Goal: Task Accomplishment & Management: Use online tool/utility

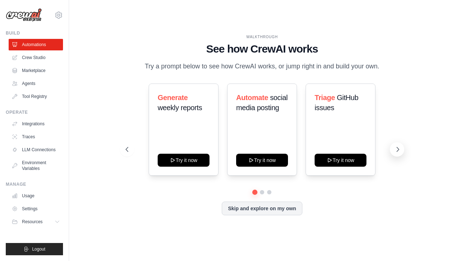
click at [396, 150] on icon at bounding box center [397, 149] width 7 height 7
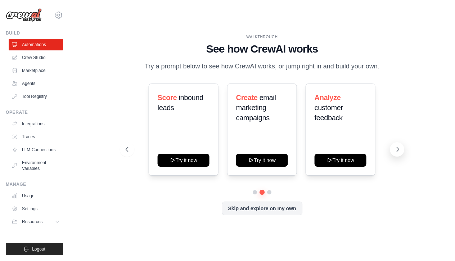
click at [396, 150] on icon at bounding box center [397, 149] width 7 height 7
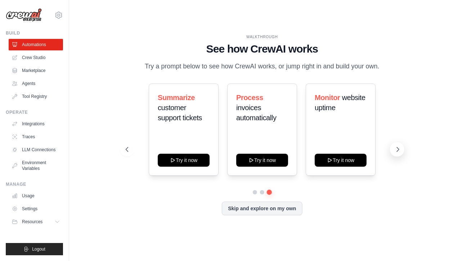
click at [396, 150] on icon at bounding box center [397, 149] width 7 height 7
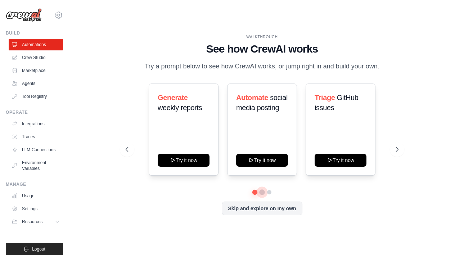
click at [263, 192] on button at bounding box center [261, 191] width 5 height 5
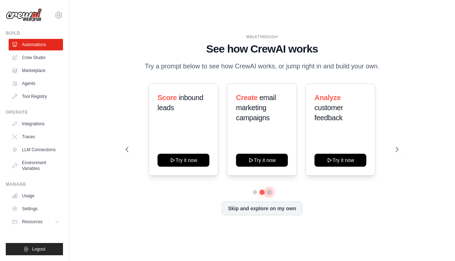
click at [271, 193] on button at bounding box center [269, 191] width 5 height 5
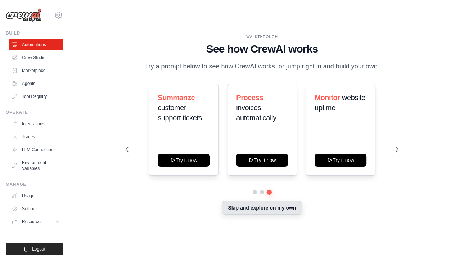
click at [274, 211] on button "Skip and explore on my own" at bounding box center [262, 208] width 80 height 14
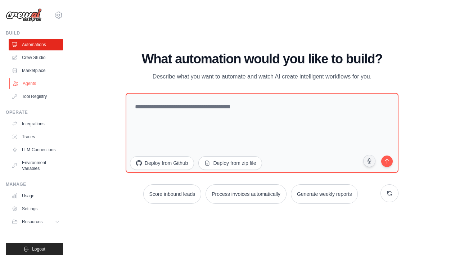
click at [34, 82] on link "Agents" at bounding box center [36, 84] width 54 height 12
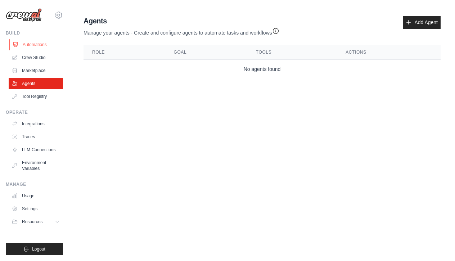
click at [33, 45] on link "Automations" at bounding box center [36, 45] width 54 height 12
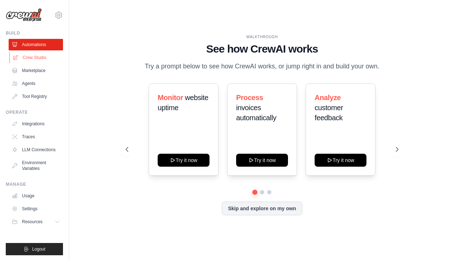
click at [33, 57] on link "Crew Studio" at bounding box center [36, 58] width 54 height 12
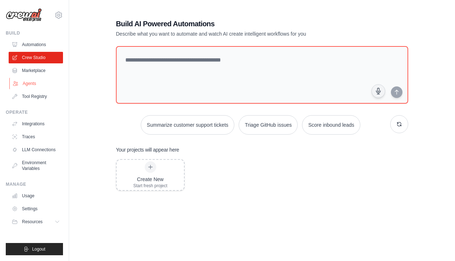
click at [35, 82] on link "Agents" at bounding box center [36, 84] width 54 height 12
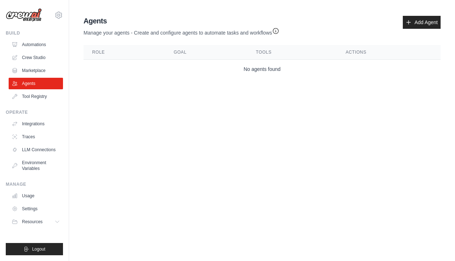
click at [28, 16] on img at bounding box center [24, 15] width 36 height 14
click at [58, 16] on icon at bounding box center [58, 15] width 9 height 9
click at [8, 23] on div "[EMAIL_ADDRESS][DOMAIN_NAME] Settings" at bounding box center [34, 11] width 57 height 23
click at [30, 222] on span "Resources" at bounding box center [33, 222] width 21 height 6
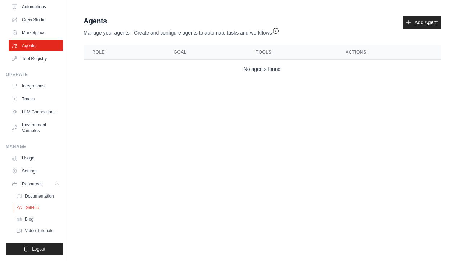
scroll to position [38, 0]
click at [42, 195] on span "Documentation" at bounding box center [40, 196] width 29 height 6
click at [413, 23] on link "Add Agent" at bounding box center [422, 22] width 38 height 13
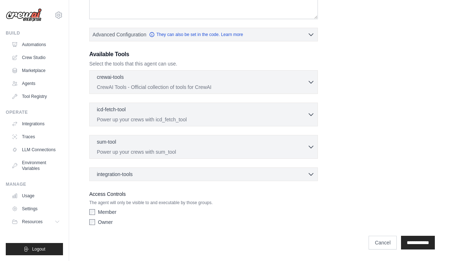
scroll to position [158, 0]
click at [180, 81] on div "crewai-tools 0 selected" at bounding box center [202, 77] width 211 height 9
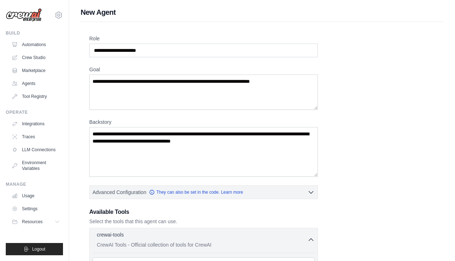
scroll to position [0, 0]
click at [39, 43] on link "Automations" at bounding box center [36, 45] width 54 height 12
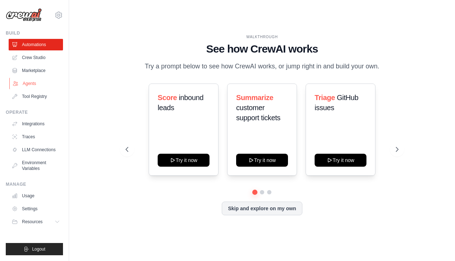
click at [27, 78] on link "Agents" at bounding box center [36, 84] width 54 height 12
